Goal: Transaction & Acquisition: Purchase product/service

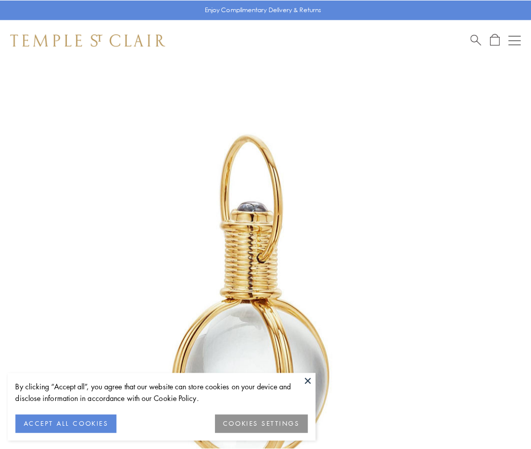
scroll to position [264, 0]
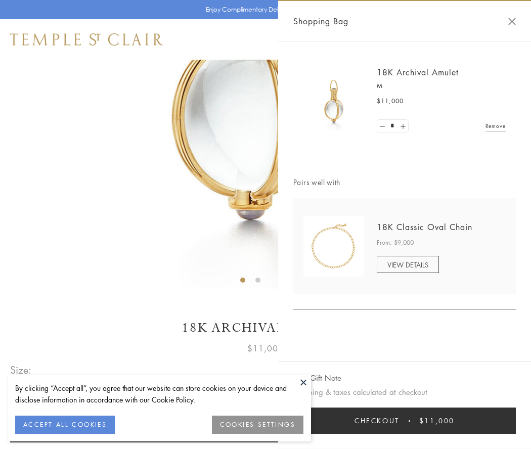
click at [404, 421] on button "Checkout $11,000" at bounding box center [404, 421] width 222 height 26
